Goal: Download file/media

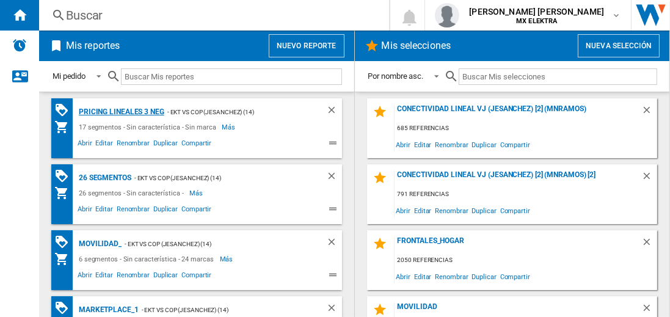
click at [121, 111] on div "Pricing lineales 3 neg" at bounding box center [120, 111] width 89 height 15
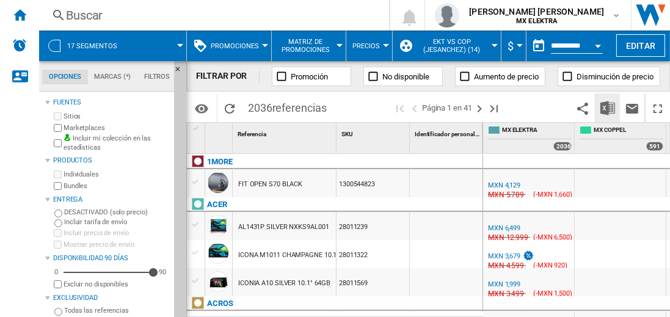
click at [608, 107] on img "Descargar en Excel" at bounding box center [607, 108] width 15 height 15
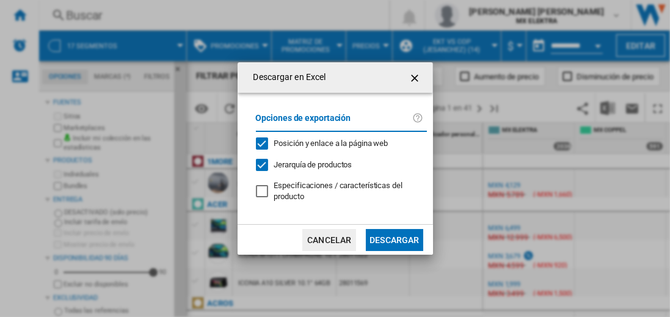
click at [394, 238] on button "Descargar" at bounding box center [394, 240] width 57 height 22
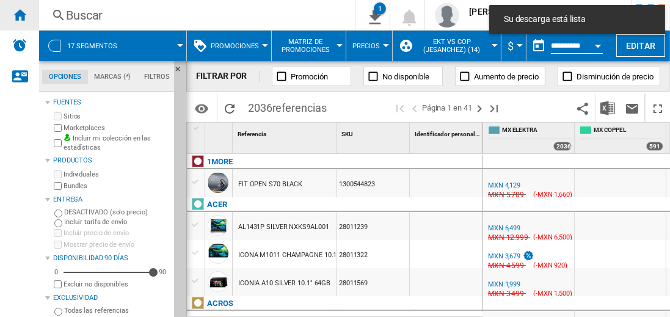
click at [20, 15] on ng-md-icon "Inicio" at bounding box center [19, 14] width 15 height 15
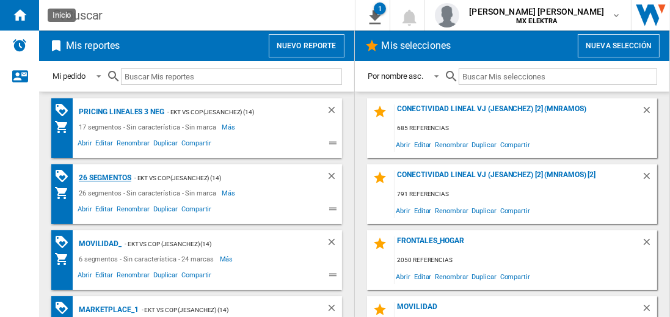
click at [106, 176] on div "26 segmentos" at bounding box center [104, 177] width 56 height 15
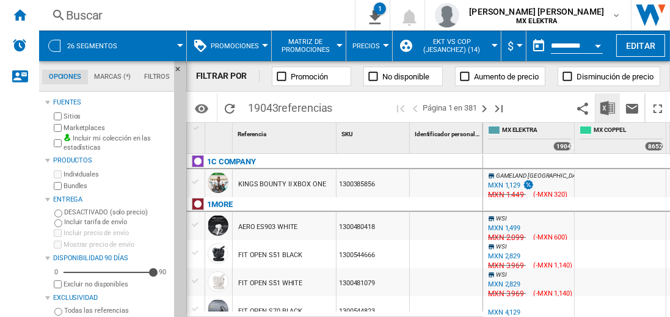
click at [608, 107] on img "Descargar en Excel" at bounding box center [607, 108] width 15 height 15
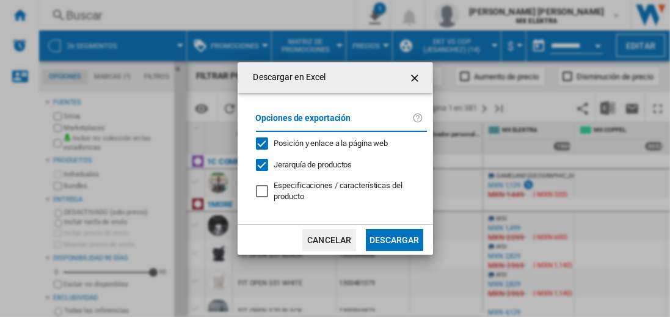
click at [394, 238] on button "Descargar" at bounding box center [394, 240] width 57 height 22
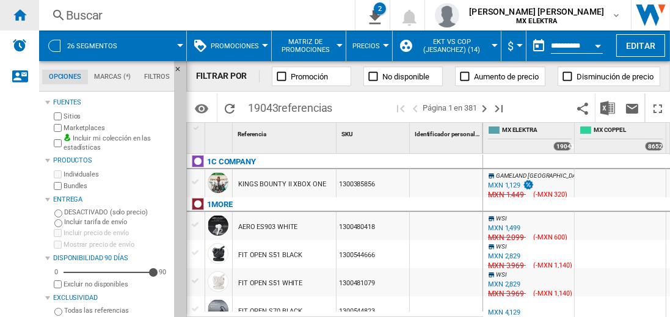
click at [20, 15] on ng-md-icon "Inicio" at bounding box center [19, 14] width 15 height 15
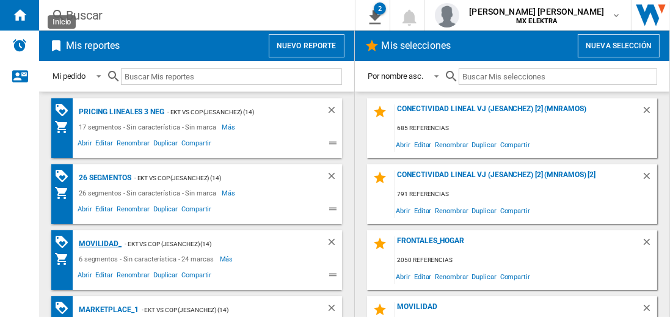
click at [98, 242] on div "MOVILIDAD_" at bounding box center [99, 243] width 46 height 15
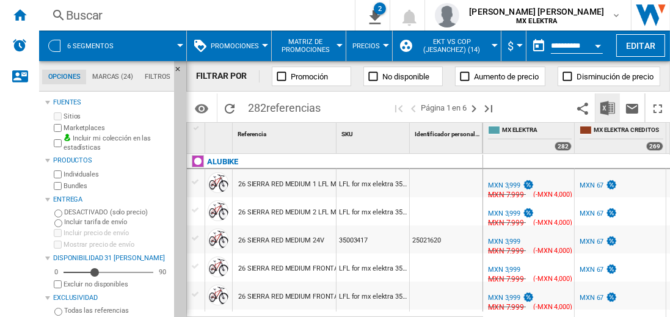
click at [608, 107] on img "Descargar en Excel" at bounding box center [607, 108] width 15 height 15
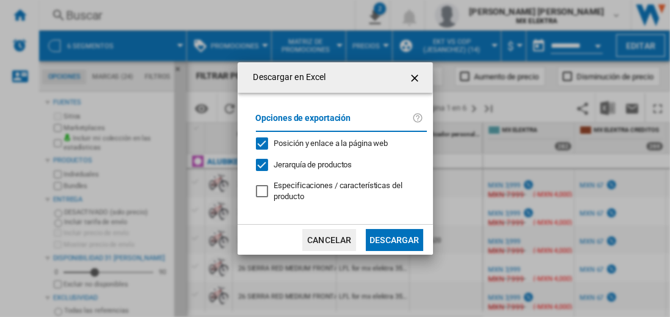
click at [394, 238] on button "Descargar" at bounding box center [394, 240] width 57 height 22
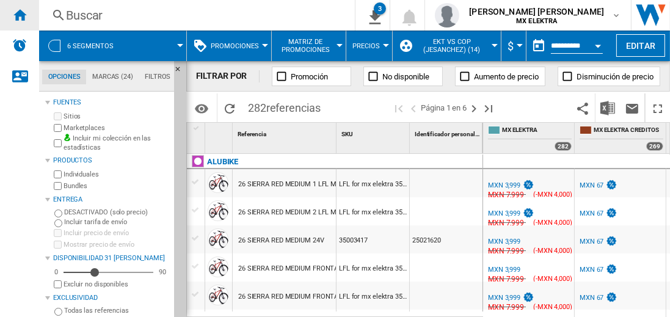
click at [20, 15] on ng-md-icon "Inicio" at bounding box center [19, 14] width 15 height 15
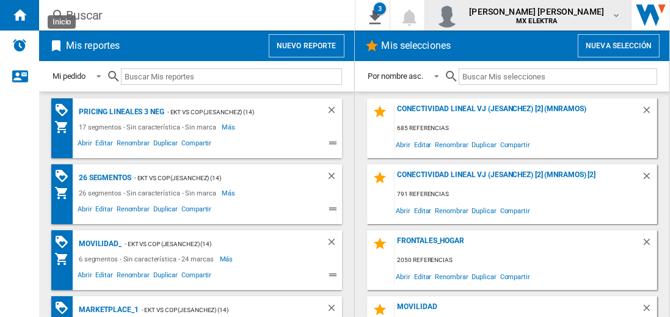
click at [548, 15] on span "[PERSON_NAME] [PERSON_NAME]" at bounding box center [536, 11] width 135 height 12
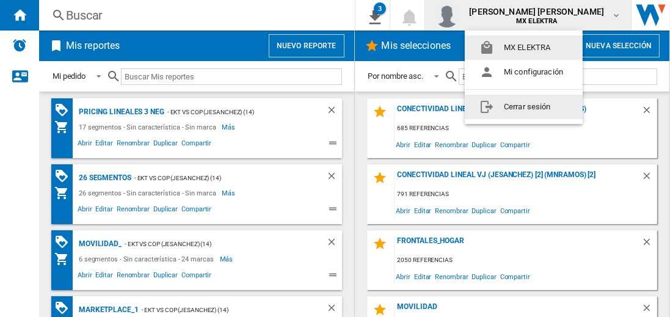
click at [523, 106] on button "Cerrar sesión" at bounding box center [524, 107] width 118 height 24
